Goal: Task Accomplishment & Management: Manage account settings

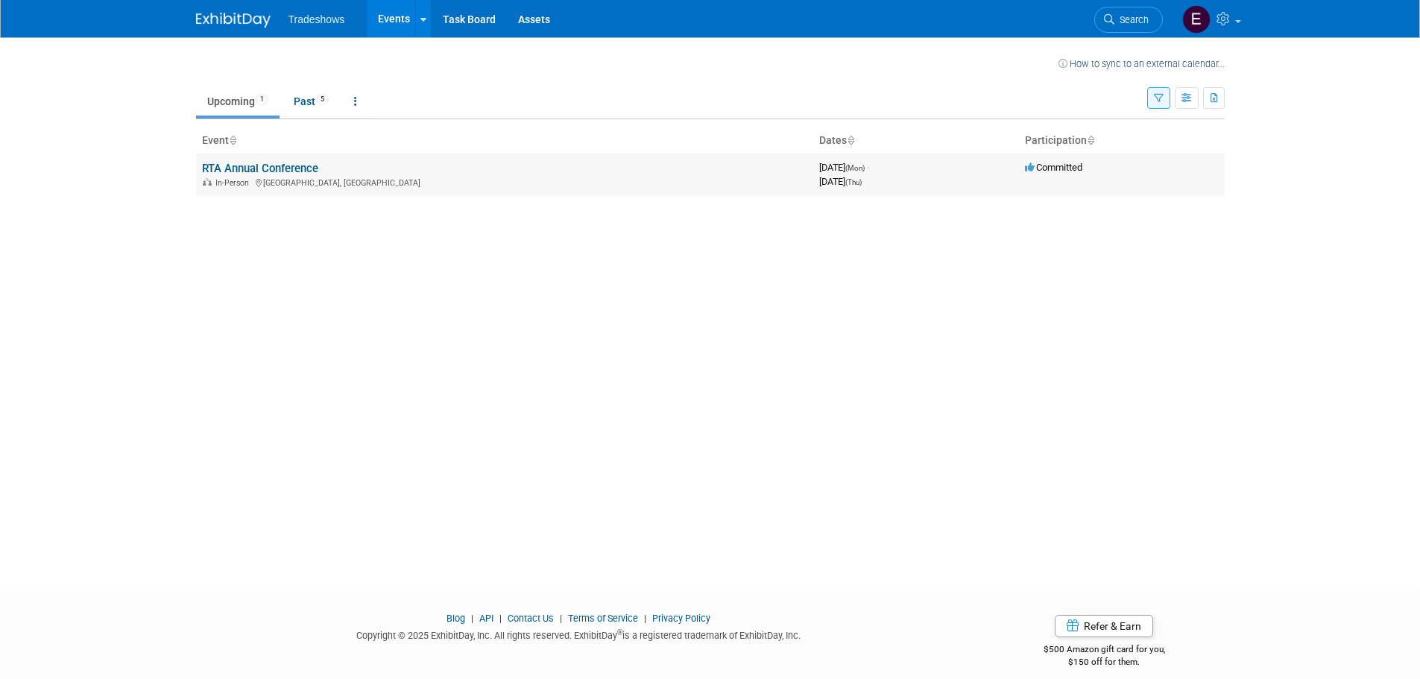
click at [303, 168] on link "RTA Annual Conference" at bounding box center [260, 168] width 116 height 13
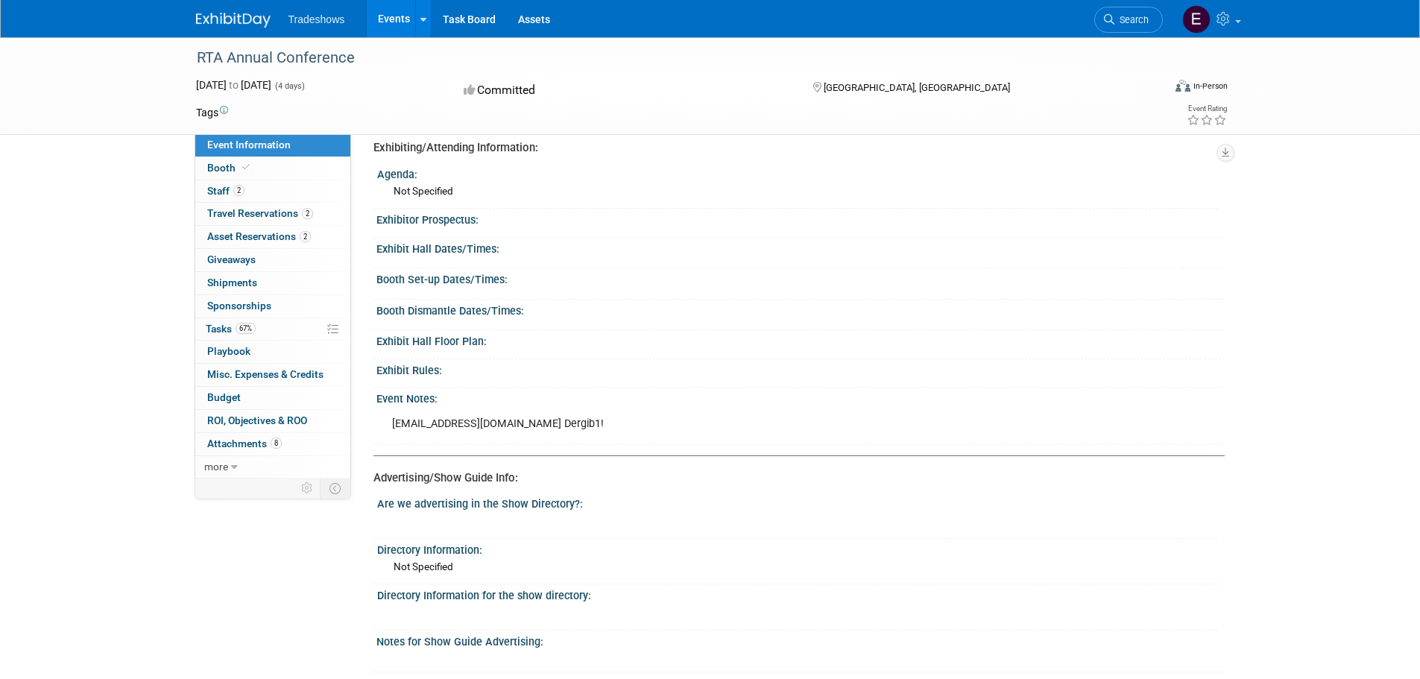
scroll to position [522, 0]
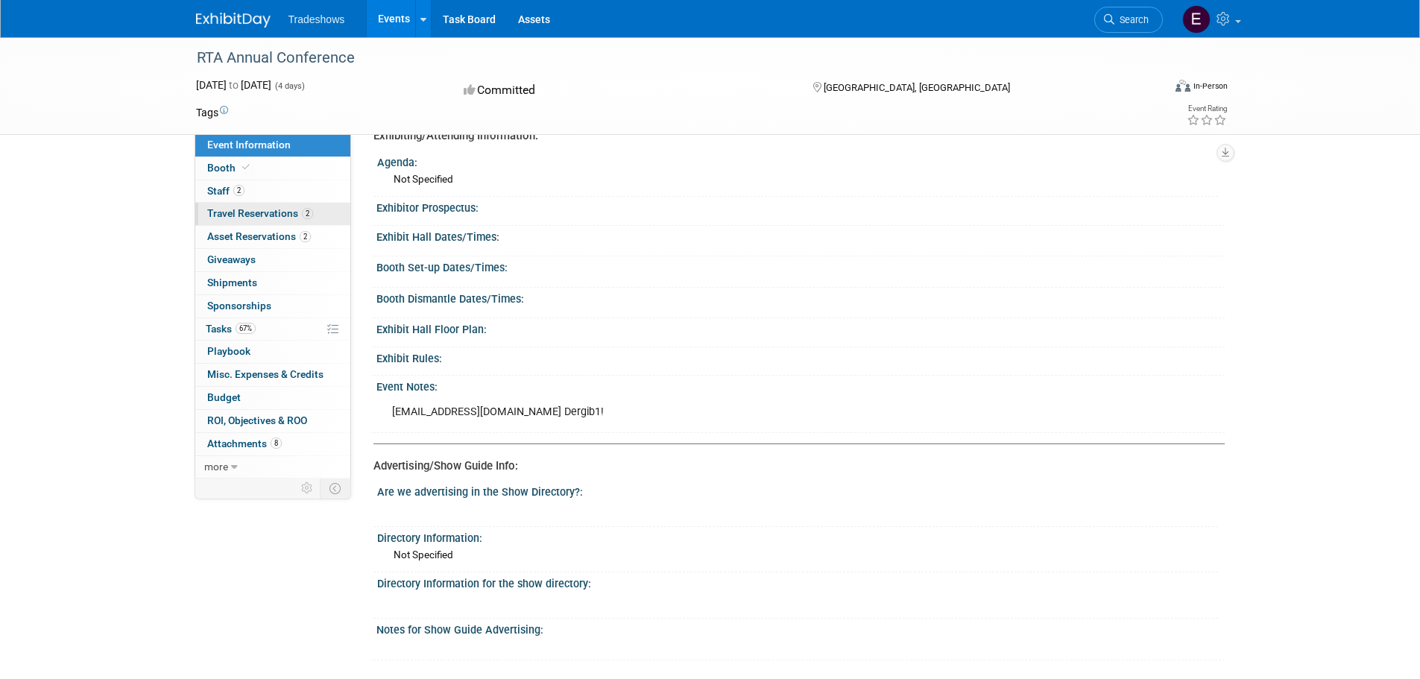
click at [237, 219] on link "2 Travel Reservations 2" at bounding box center [272, 214] width 155 height 22
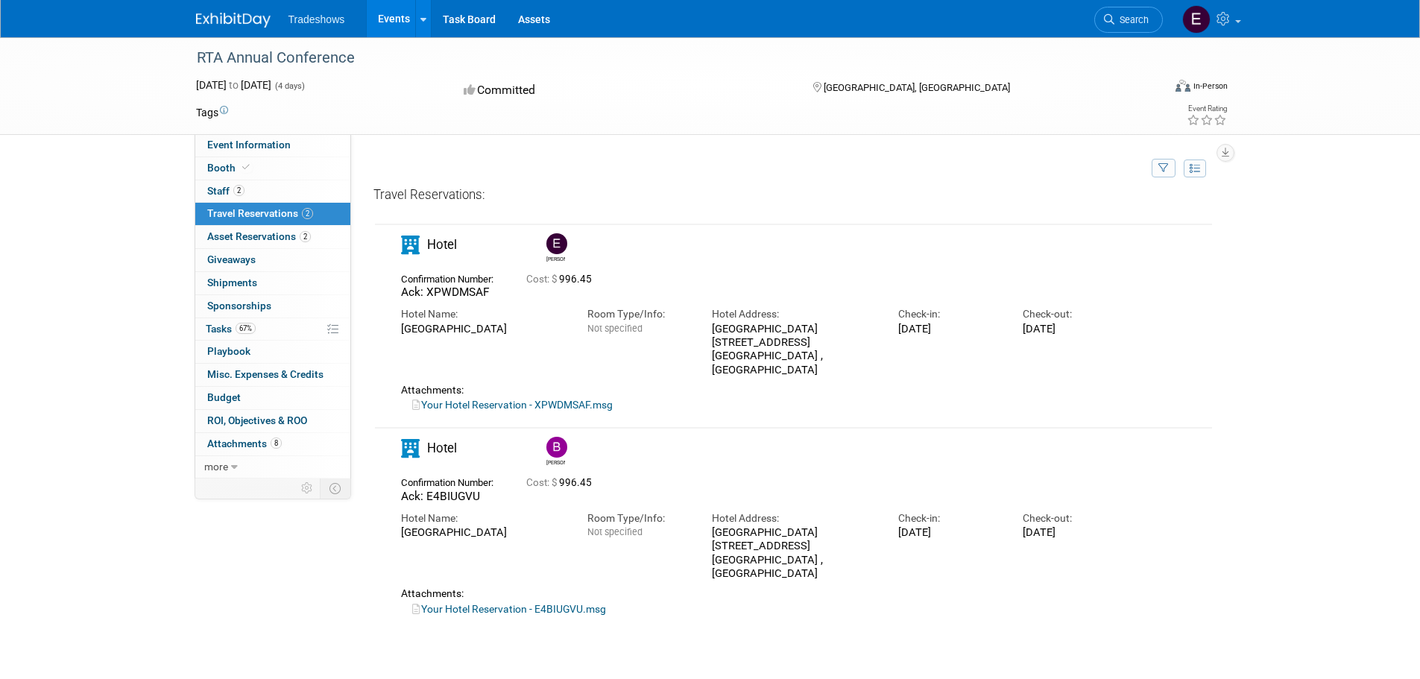
click at [471, 406] on link "Your Hotel Reservation - XPWDMSAF.msg" at bounding box center [512, 405] width 201 height 12
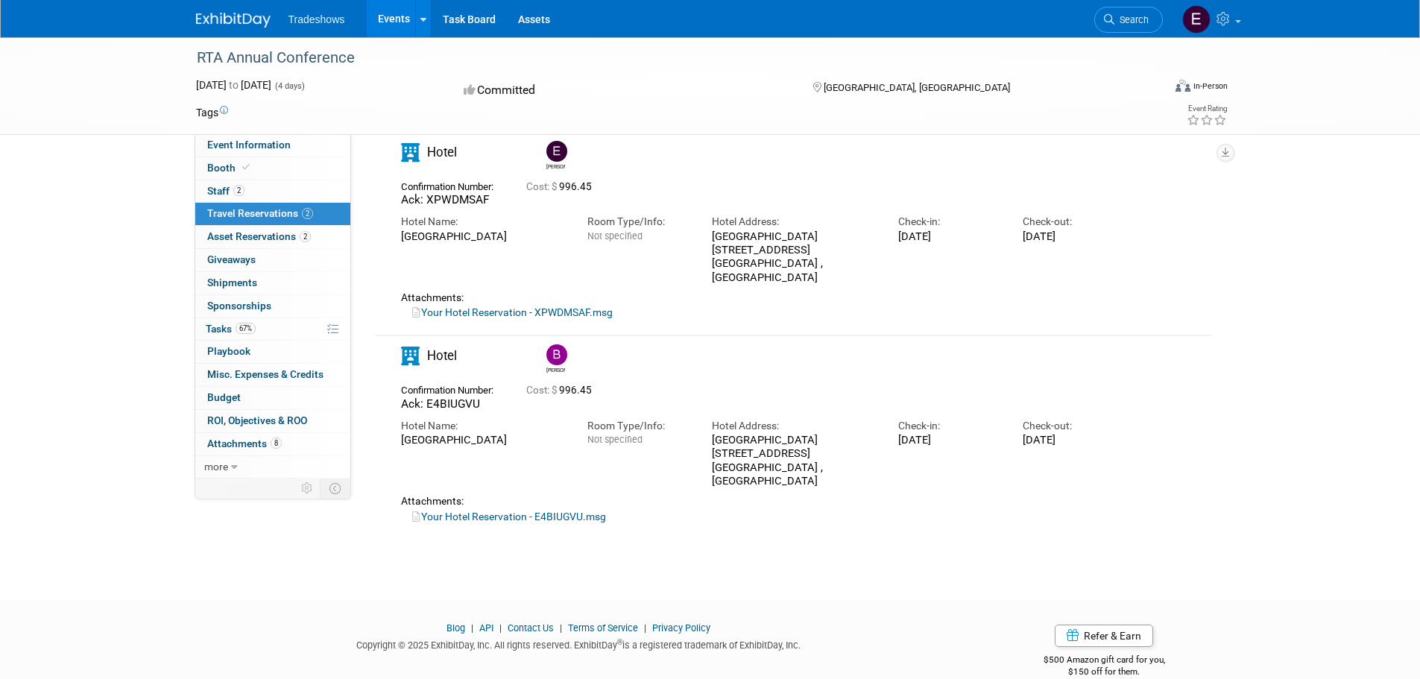
scroll to position [119, 0]
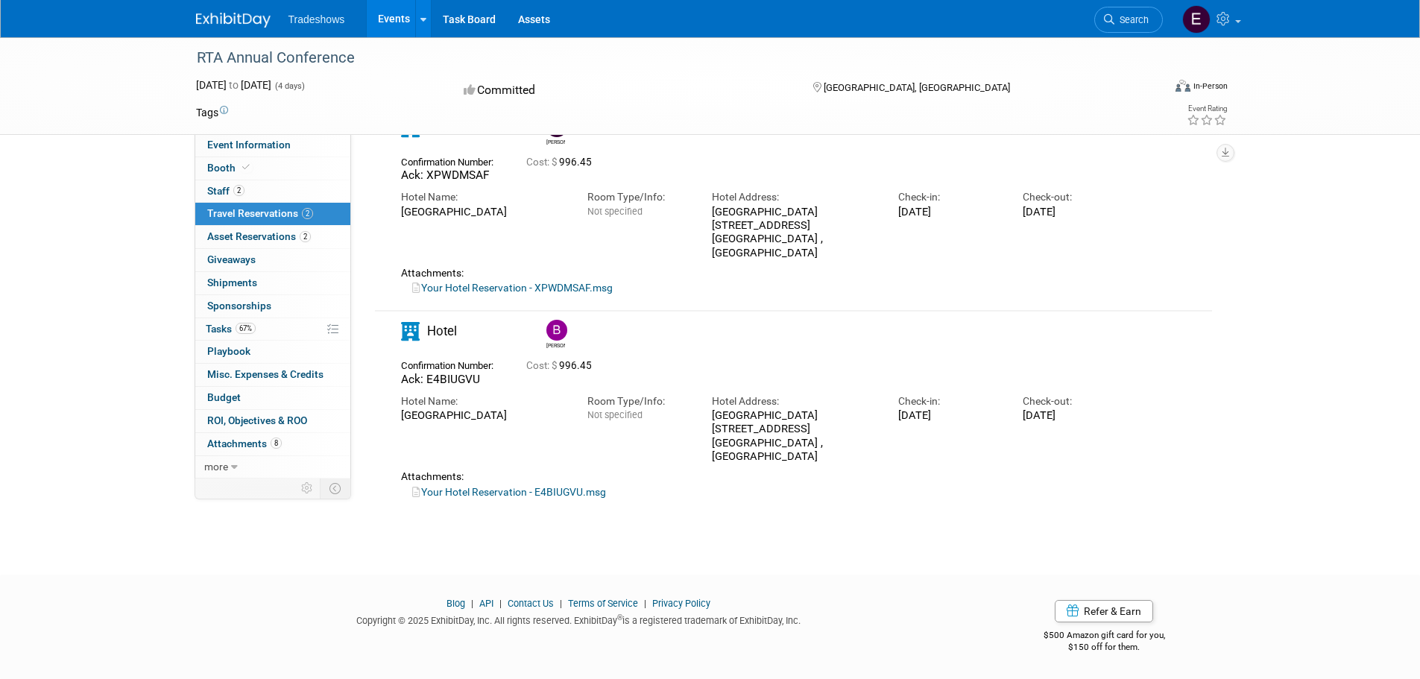
click at [446, 491] on link "Your Hotel Reservation - E4BIUGVU.msg" at bounding box center [509, 492] width 194 height 12
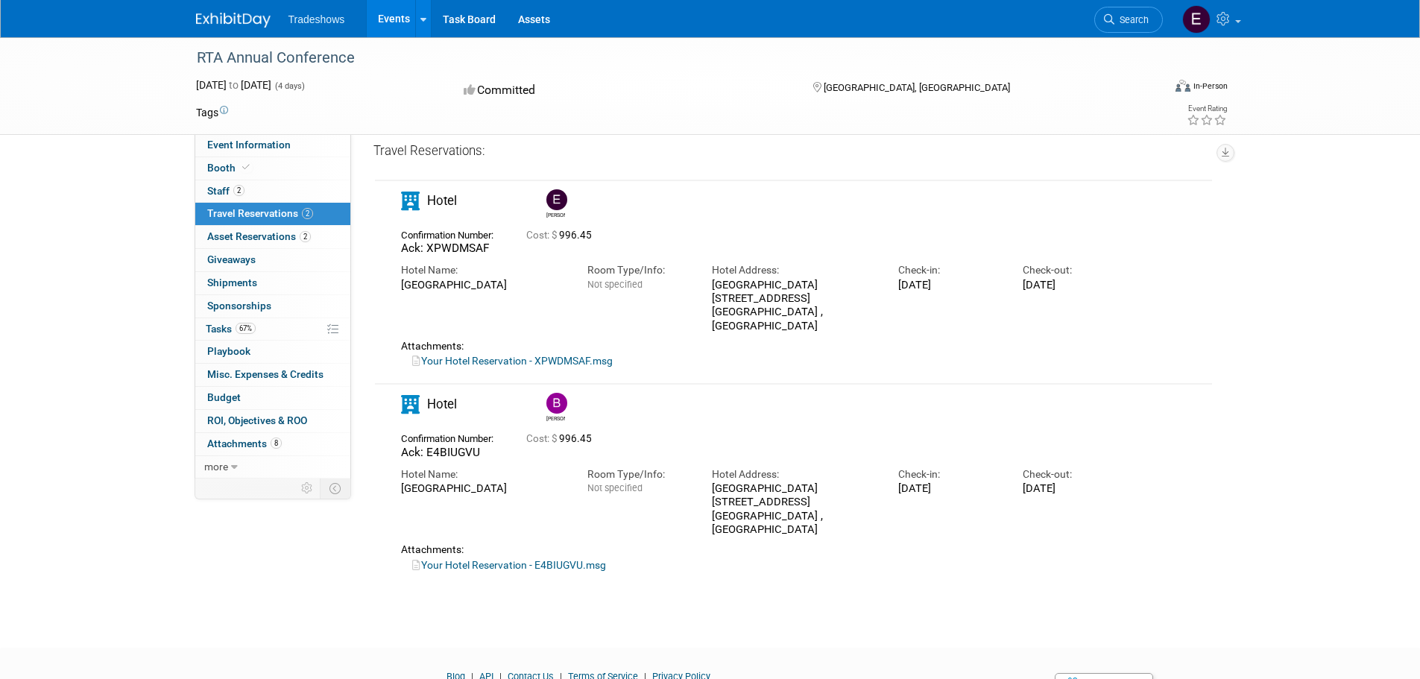
click at [467, 357] on link "Your Hotel Reservation - XPWDMSAF.msg" at bounding box center [512, 361] width 201 height 12
